Goal: Find specific page/section: Find specific page/section

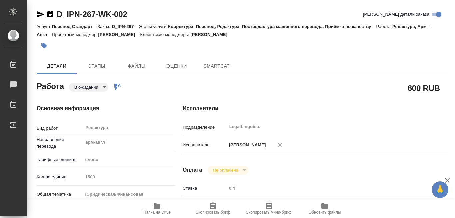
type textarea "x"
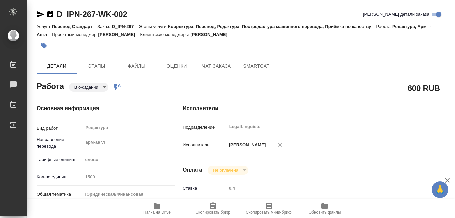
type textarea "x"
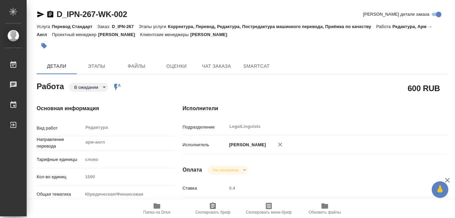
type textarea "x"
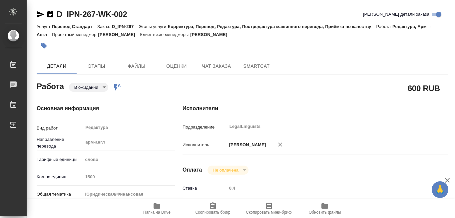
type textarea "x"
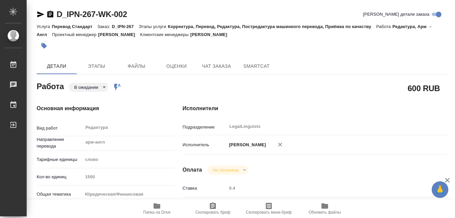
click at [158, 205] on icon "button" at bounding box center [157, 205] width 7 height 5
